Goal: Task Accomplishment & Management: Manage account settings

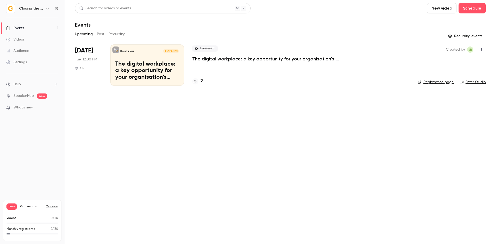
click at [48, 8] on icon "button" at bounding box center [48, 8] width 4 height 4
click at [136, 133] on div at bounding box center [248, 122] width 496 height 244
click at [149, 73] on p "The digital workplace: a key opportunity for your organisation’s green strategy" at bounding box center [147, 71] width 64 height 20
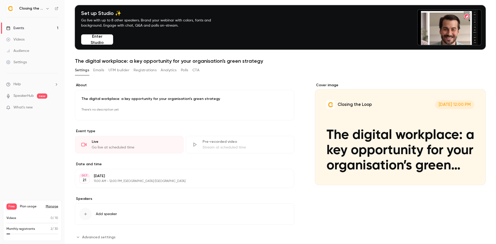
scroll to position [26, 0]
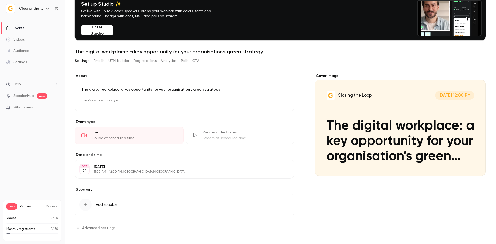
click at [271, 168] on button "Edit" at bounding box center [280, 169] width 19 height 8
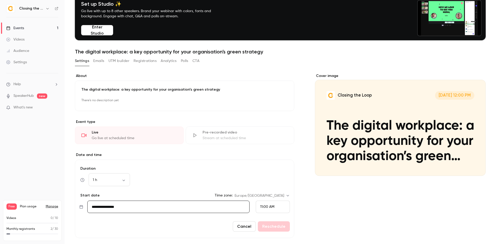
scroll to position [52, 0]
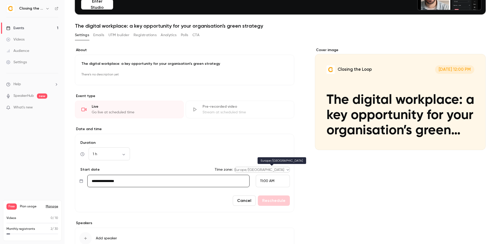
click at [267, 171] on body "**********" at bounding box center [248, 122] width 496 height 244
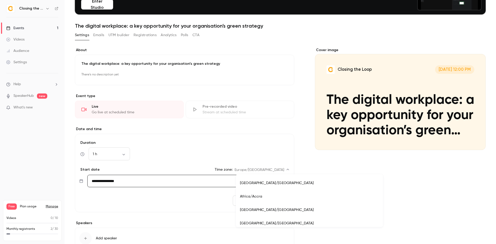
scroll to position [4500, 0]
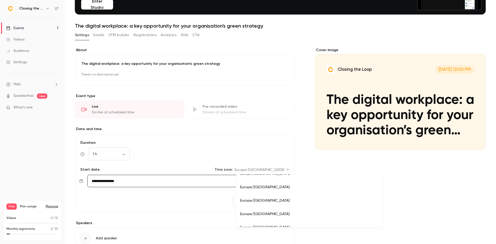
click at [266, 199] on li "Europe/[GEOGRAPHIC_DATA]" at bounding box center [309, 200] width 147 height 13
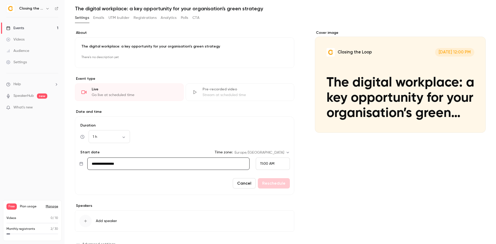
scroll to position [89, 0]
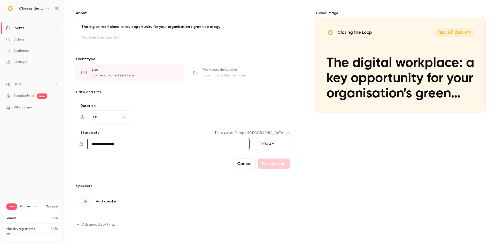
click at [237, 167] on button "Cancel" at bounding box center [244, 164] width 23 height 10
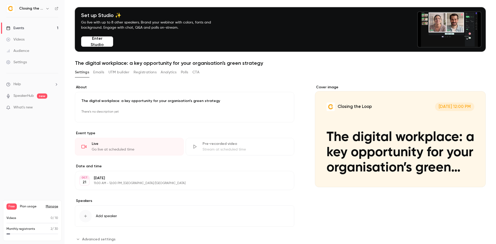
scroll to position [29, 0]
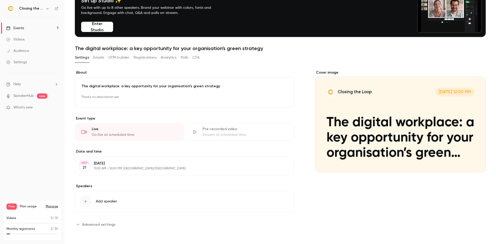
click at [92, 224] on span "Advanced settings" at bounding box center [98, 224] width 33 height 5
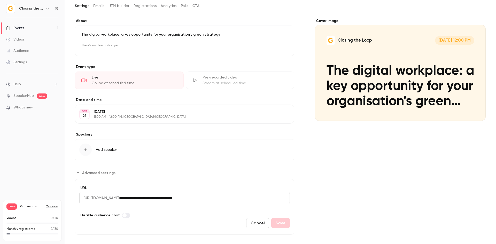
scroll to position [87, 0]
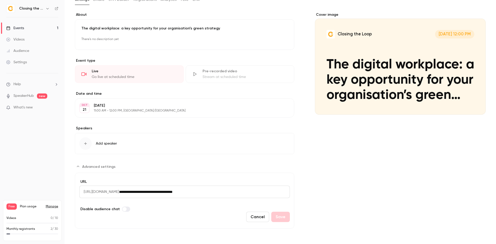
click at [87, 145] on icon "button" at bounding box center [86, 144] width 4 height 4
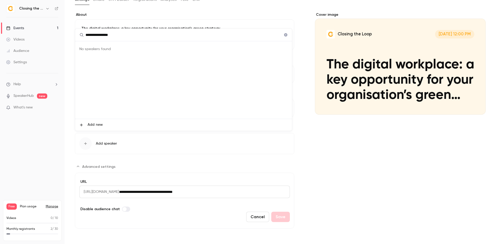
type input "**********"
click at [102, 126] on span "Add new" at bounding box center [95, 124] width 15 height 5
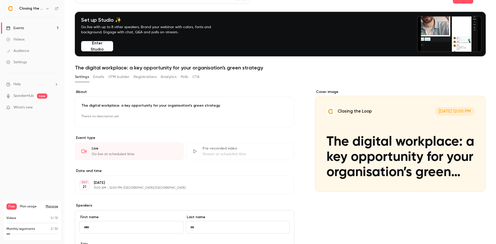
scroll to position [10, 0]
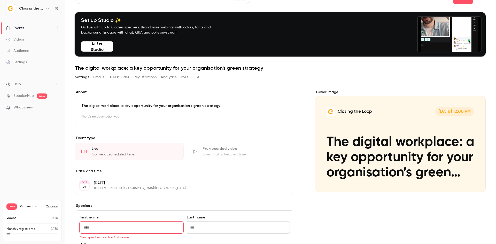
click at [474, 179] on button "Closing the Loop [DATE] 12:00 PM The digital workplace: a key opportunity for y…" at bounding box center [477, 183] width 10 height 10
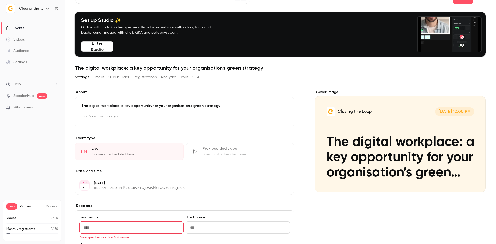
click at [104, 77] on button "Emails" at bounding box center [98, 77] width 11 height 8
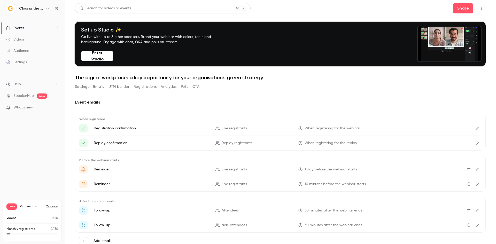
click at [80, 89] on button "Settings" at bounding box center [82, 87] width 14 height 8
